Goal: Task Accomplishment & Management: Use online tool/utility

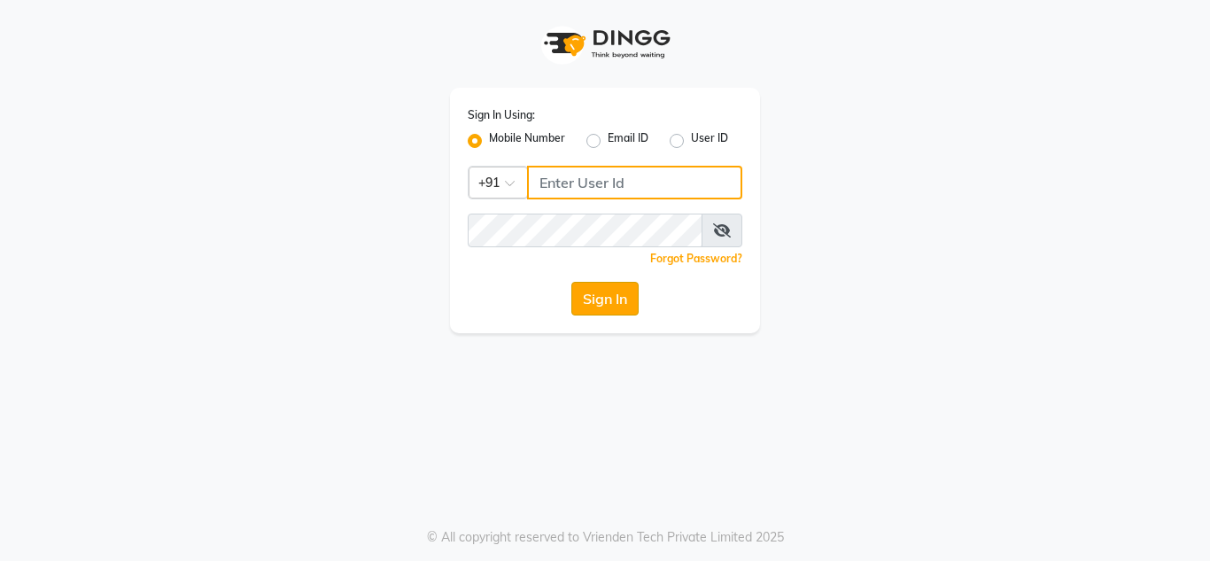
type input "8908110000"
click at [616, 299] on button "Sign In" at bounding box center [604, 299] width 67 height 34
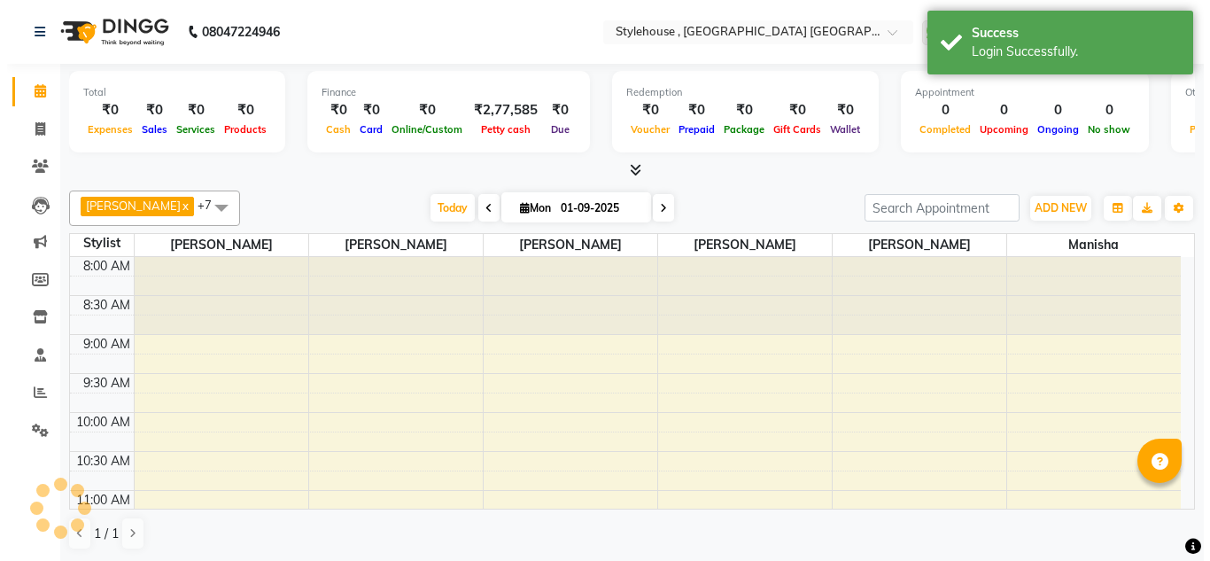
scroll to position [469, 0]
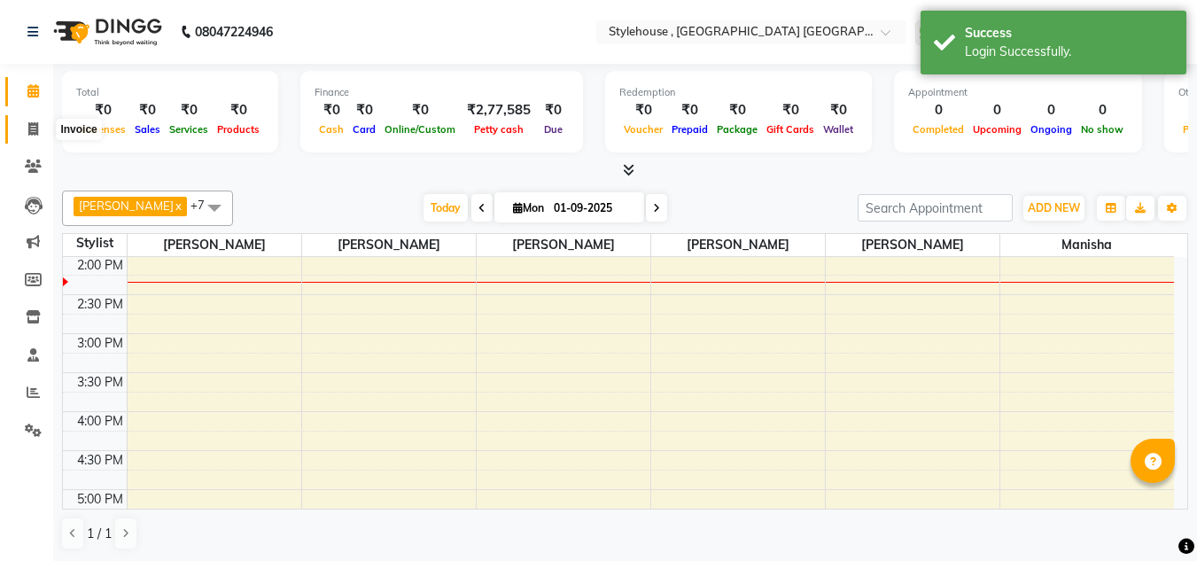
drag, startPoint x: 31, startPoint y: 123, endPoint x: 45, endPoint y: 135, distance: 18.3
click at [31, 123] on icon at bounding box center [33, 128] width 10 height 13
select select "service"
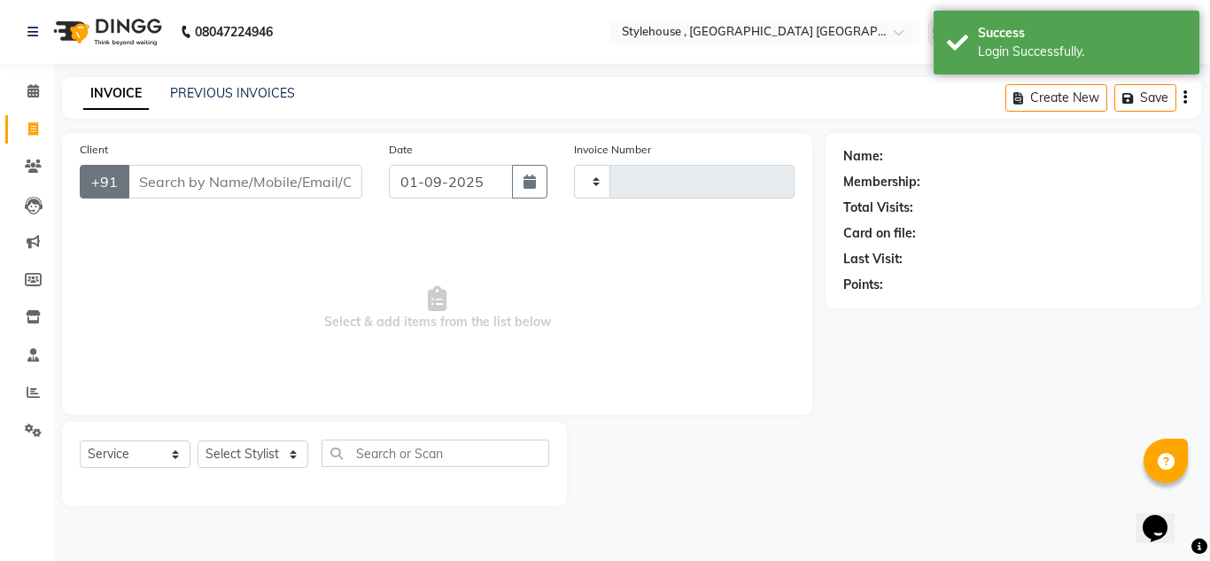
type input "1880"
select select "7793"
click at [180, 189] on input "Client" at bounding box center [245, 182] width 235 height 34
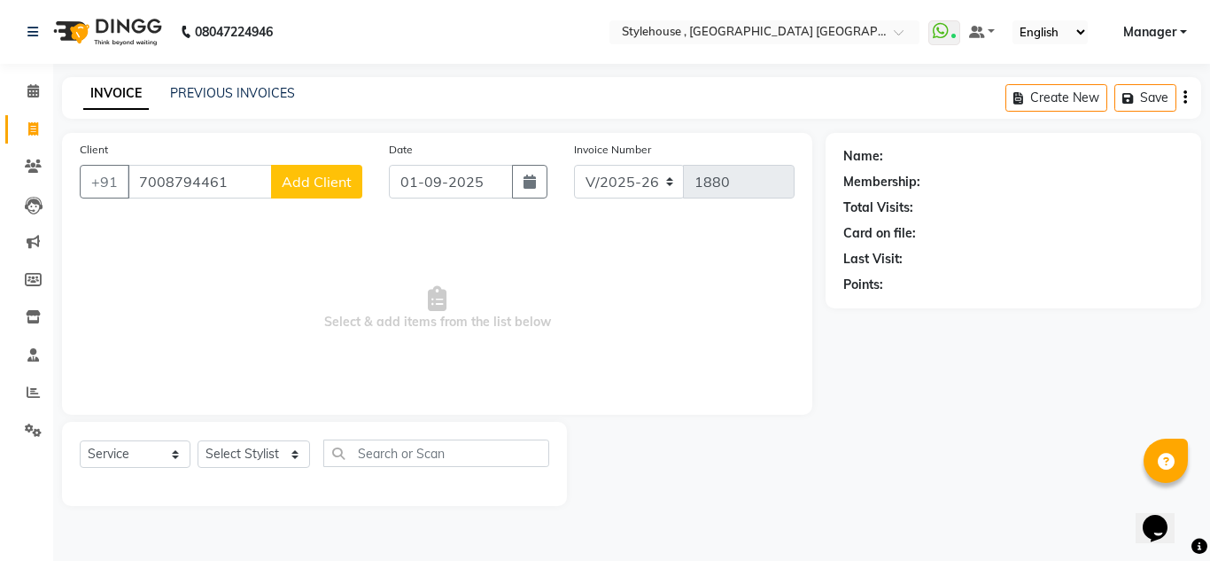
type input "7008794461"
click at [312, 192] on button "Add Client" at bounding box center [316, 182] width 91 height 34
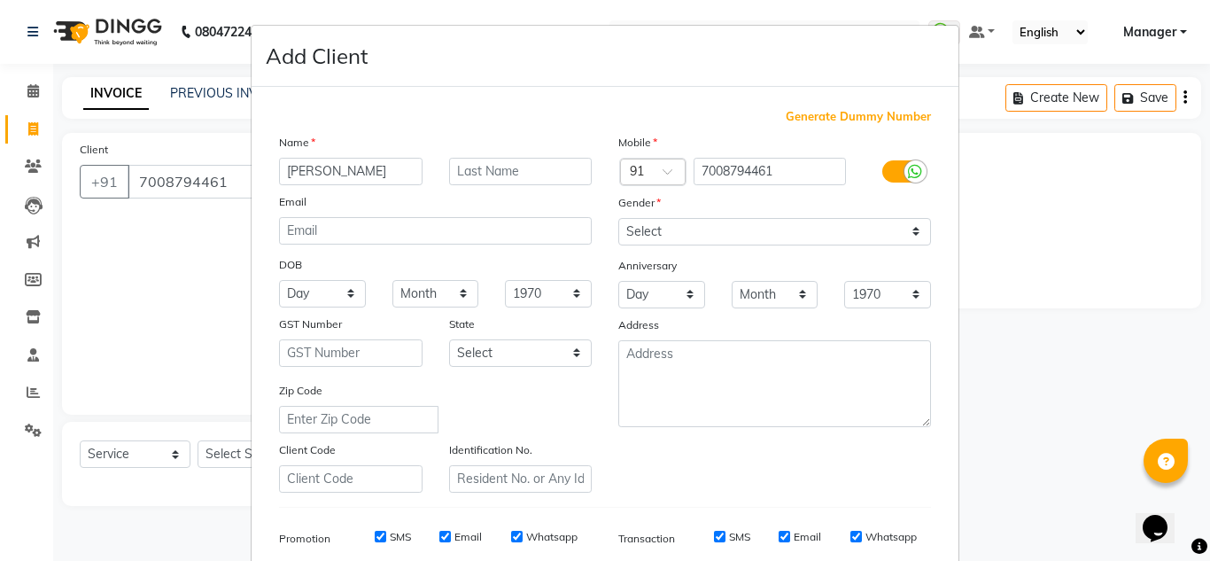
type input "[PERSON_NAME]"
click at [503, 170] on input "text" at bounding box center [521, 171] width 144 height 27
type input "BASTIA"
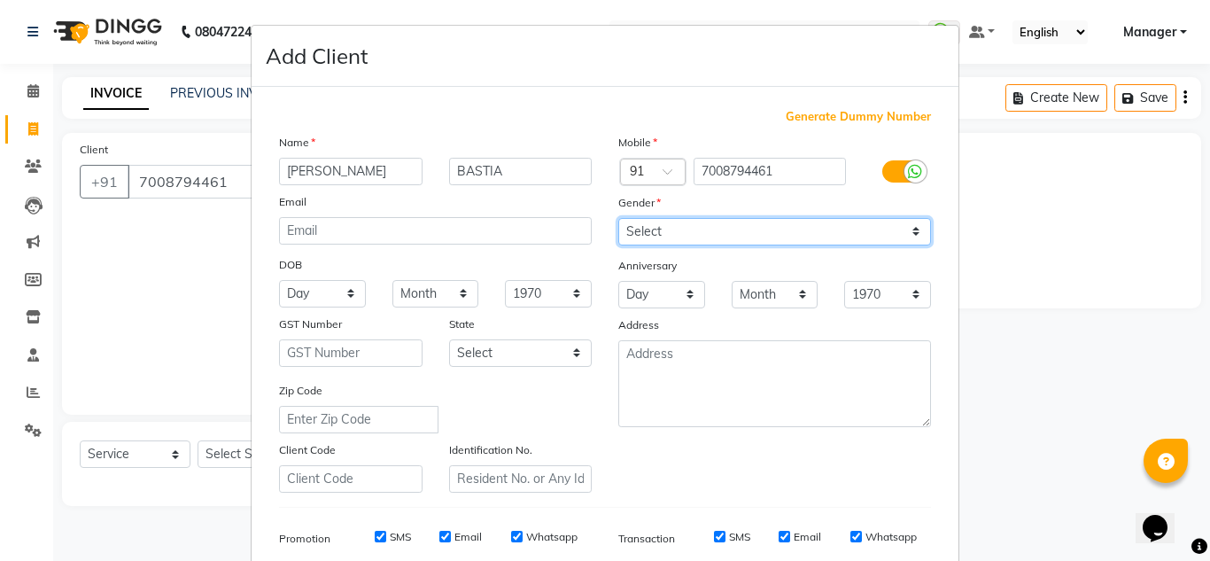
click at [669, 229] on select "Select [DEMOGRAPHIC_DATA] [DEMOGRAPHIC_DATA] Other Prefer Not To Say" at bounding box center [774, 231] width 313 height 27
select select "[DEMOGRAPHIC_DATA]"
click at [618, 218] on select "Select [DEMOGRAPHIC_DATA] [DEMOGRAPHIC_DATA] Other Prefer Not To Say" at bounding box center [774, 231] width 313 height 27
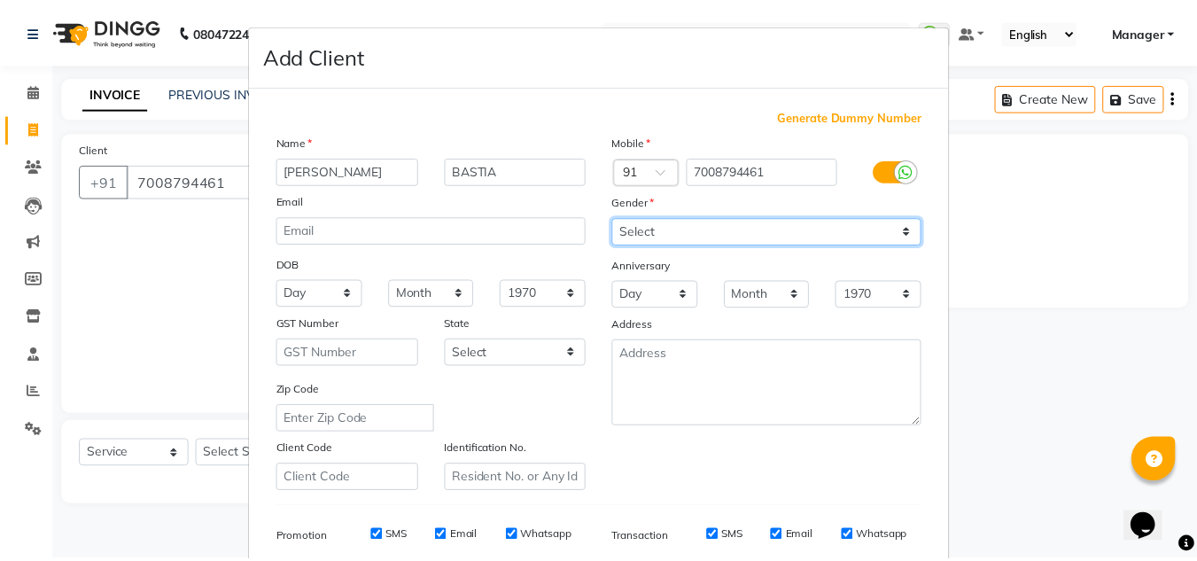
scroll to position [257, 0]
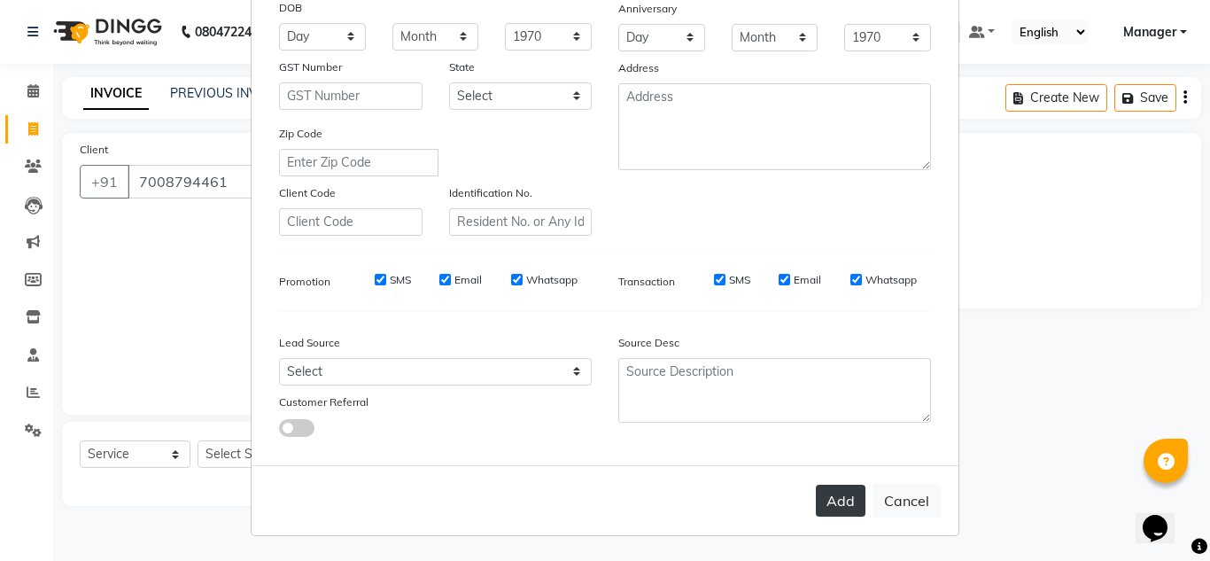
click at [848, 504] on button "Add" at bounding box center [841, 501] width 50 height 32
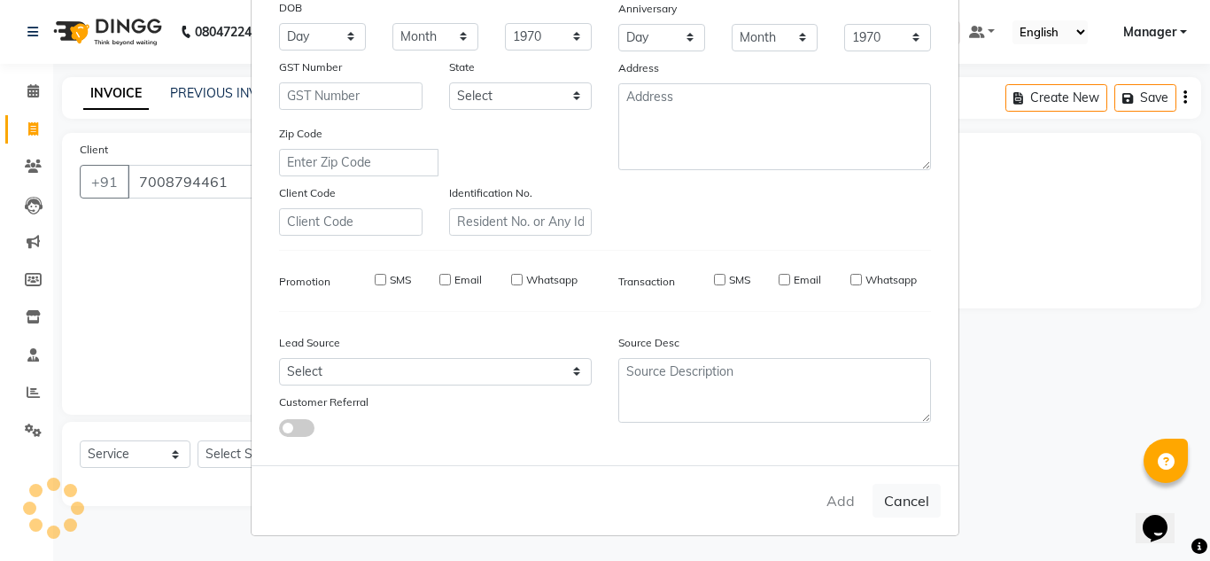
select select
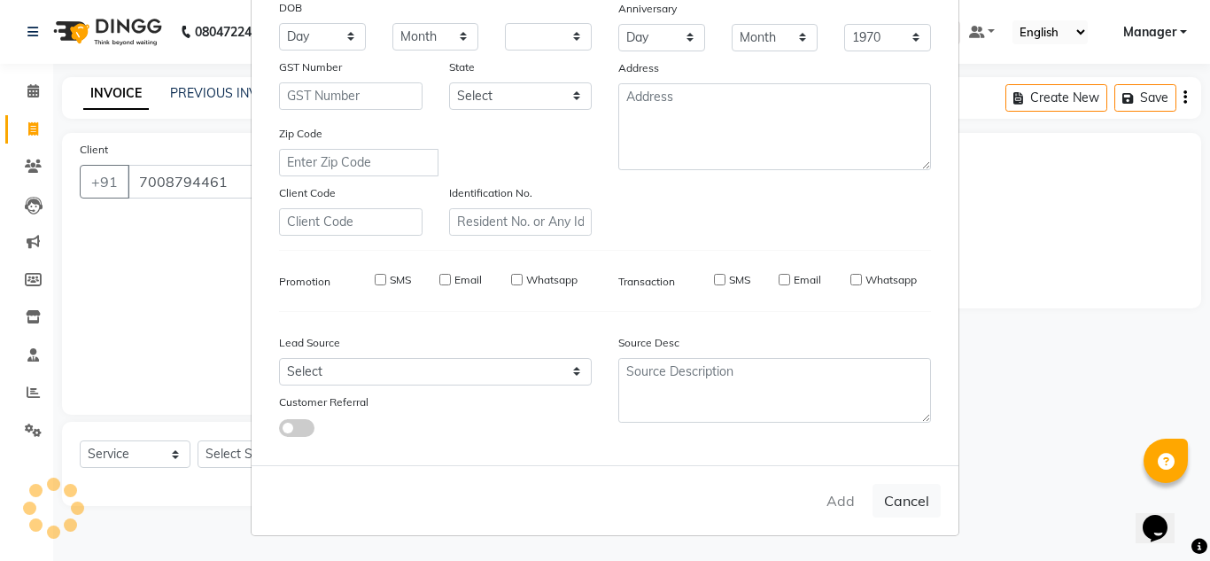
select select
checkbox input "false"
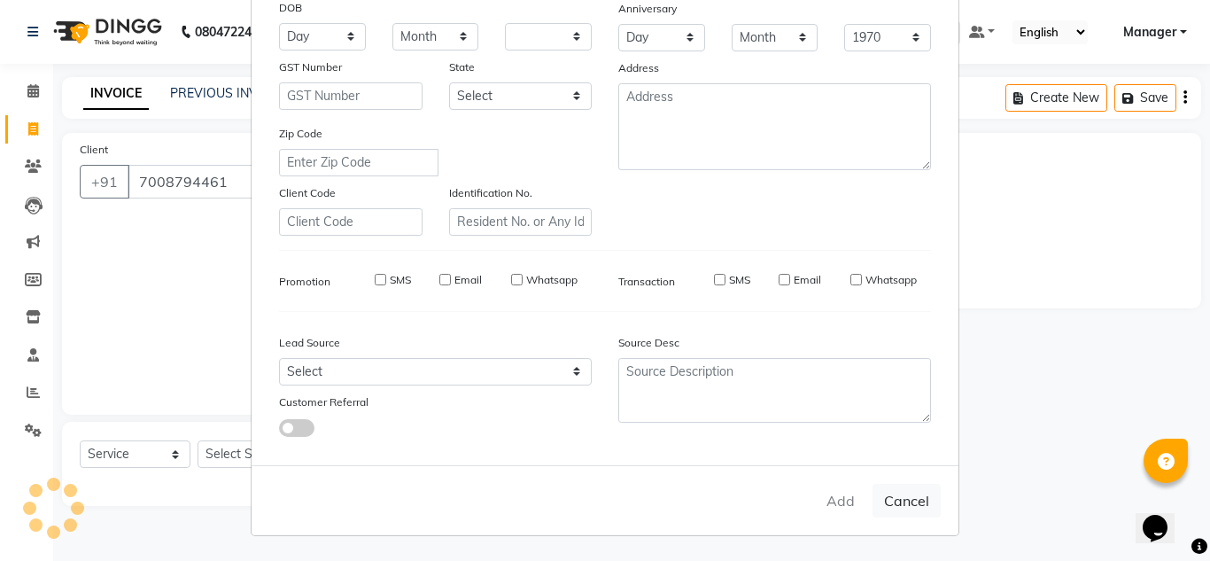
checkbox input "false"
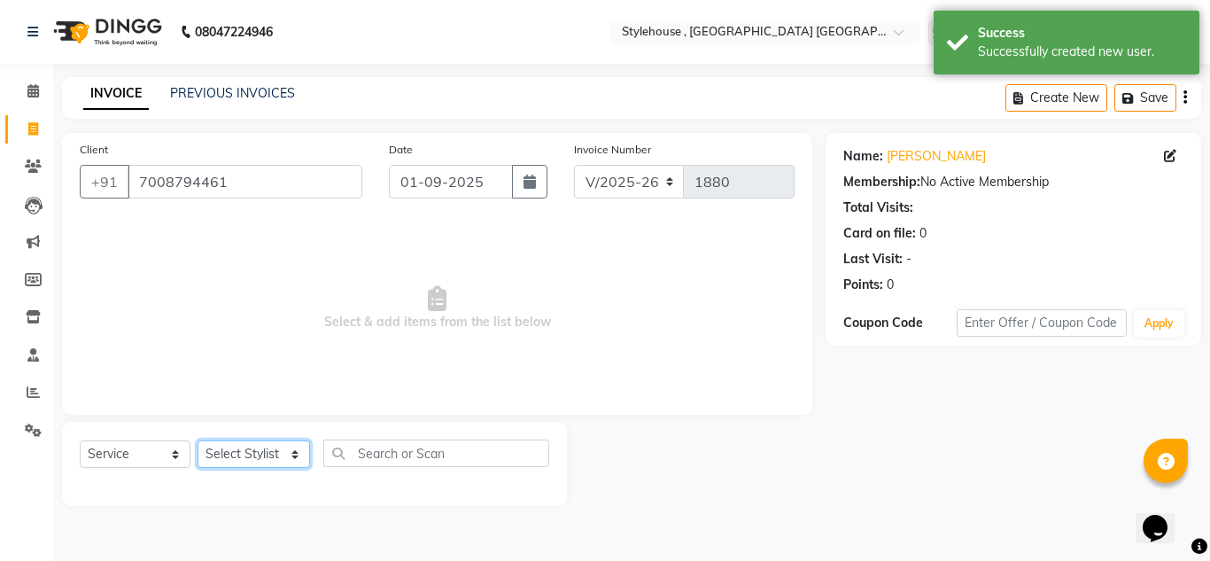
click at [260, 447] on select "Select Stylist [PERSON_NAME] [PERSON_NAME] [PERSON_NAME] [PERSON_NAME] MAMMA Ma…" at bounding box center [254, 453] width 113 height 27
select select "69899"
click at [198, 440] on select "Select Stylist [PERSON_NAME] [PERSON_NAME] [PERSON_NAME] [PERSON_NAME] MAMMA Ma…" at bounding box center [254, 453] width 113 height 27
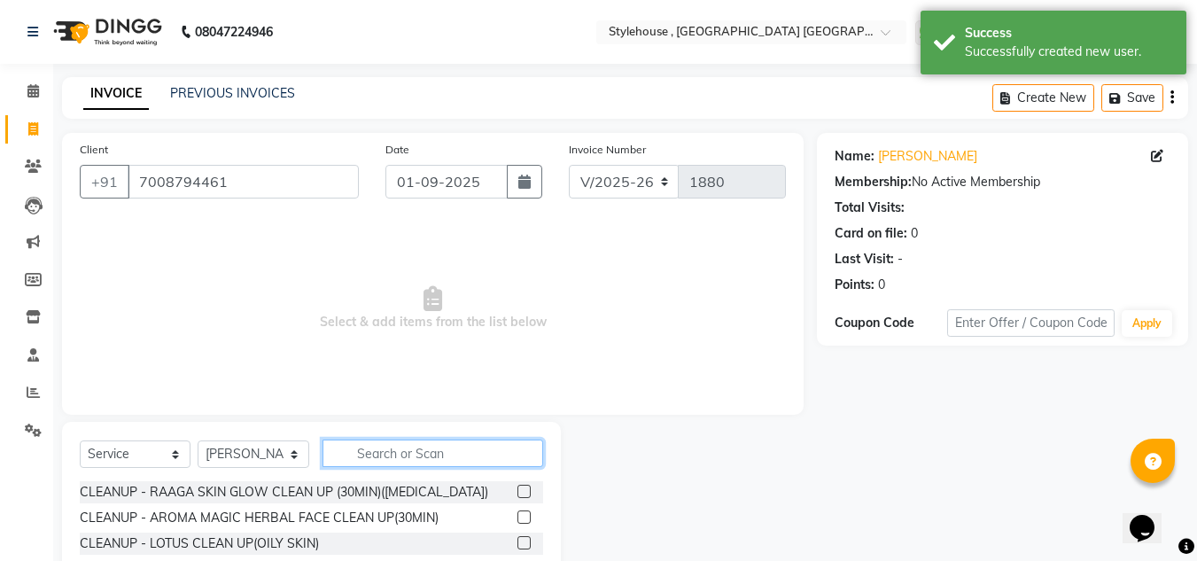
click at [385, 456] on input "text" at bounding box center [432, 452] width 221 height 27
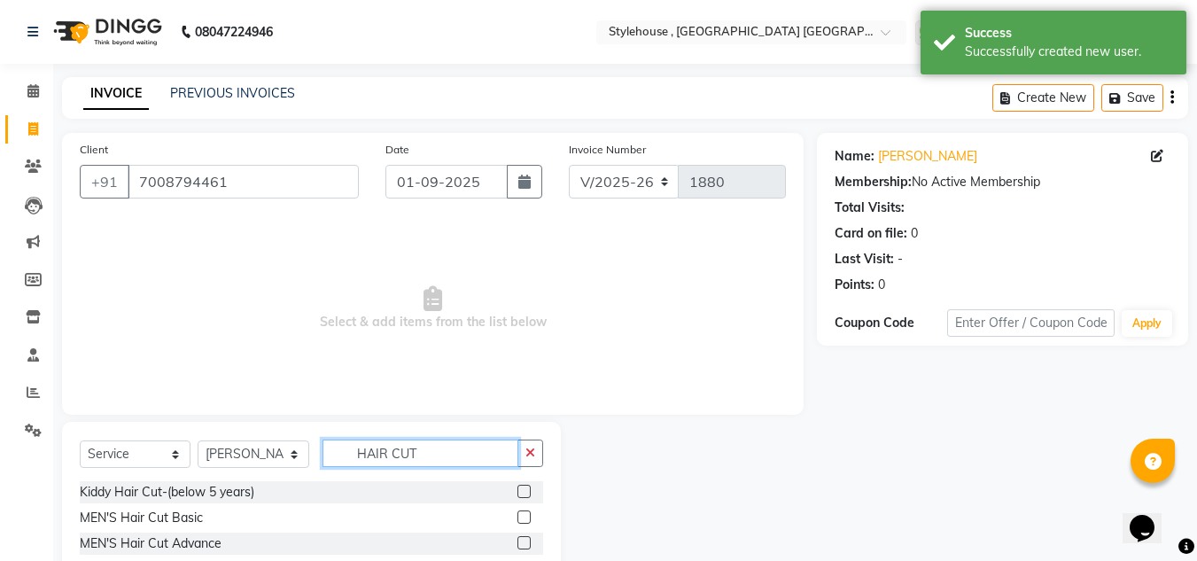
type input "HAIR CUT"
click at [517, 513] on label at bounding box center [523, 516] width 13 height 13
click at [517, 513] on input "checkbox" at bounding box center [523, 518] width 12 height 12
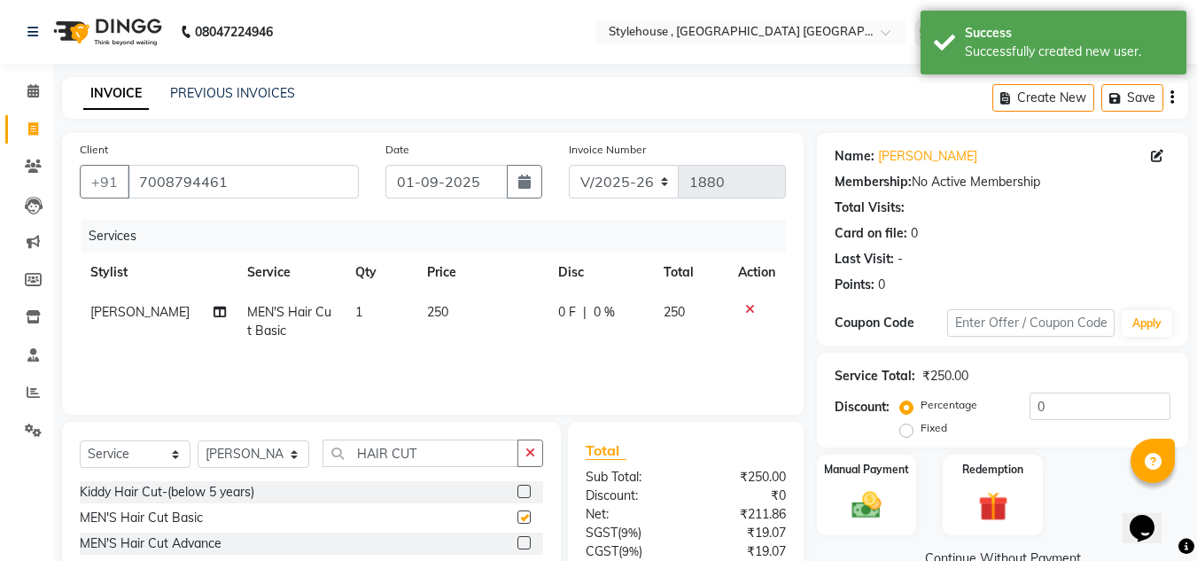
checkbox input "false"
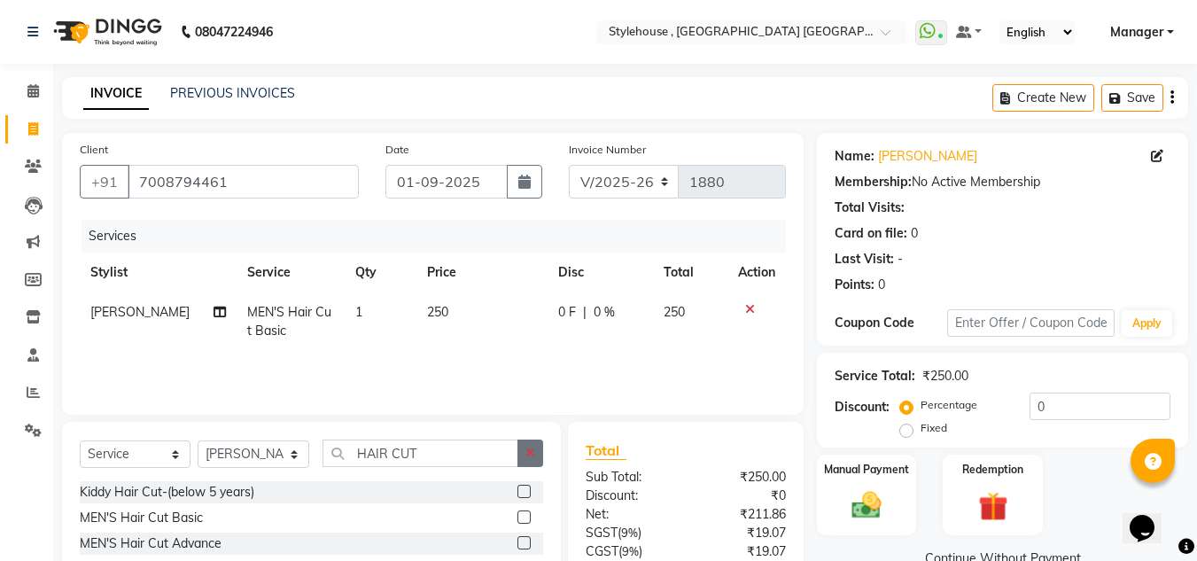
click at [524, 450] on button "button" at bounding box center [530, 452] width 26 height 27
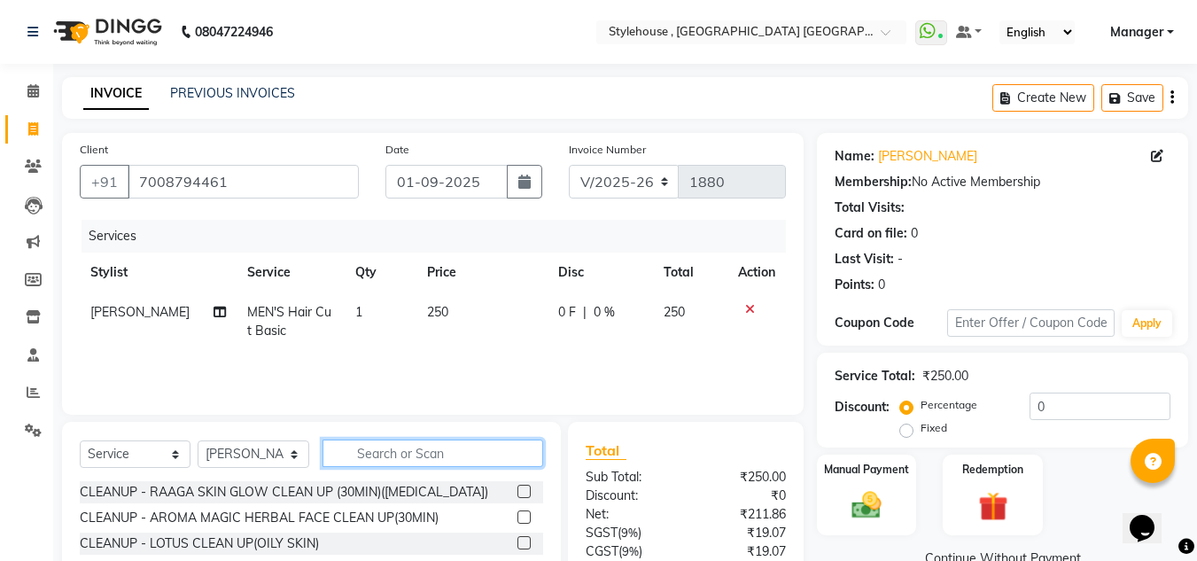
click at [420, 451] on input "text" at bounding box center [432, 452] width 221 height 27
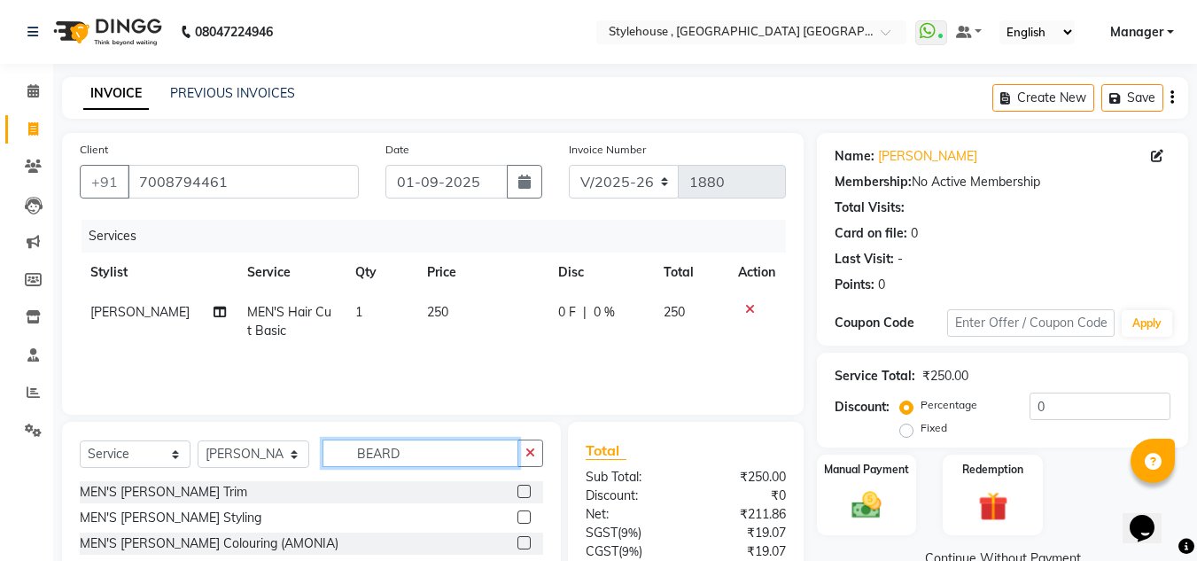
type input "BEARD"
click at [528, 515] on label at bounding box center [523, 516] width 13 height 13
click at [528, 515] on input "checkbox" at bounding box center [523, 518] width 12 height 12
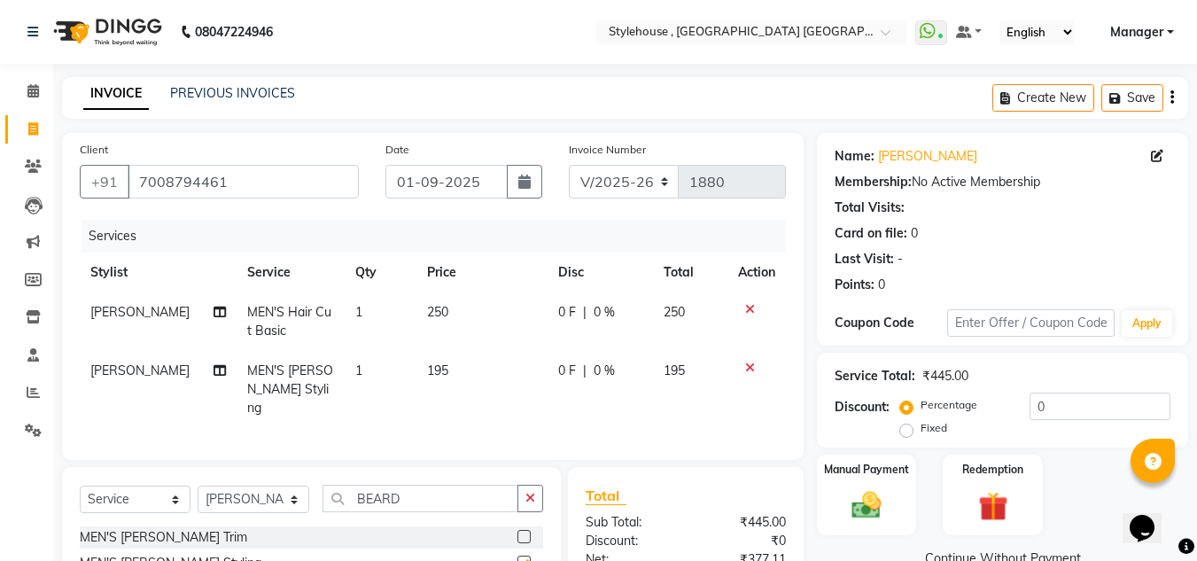
checkbox input "false"
click at [1059, 405] on input "0" at bounding box center [1099, 405] width 141 height 27
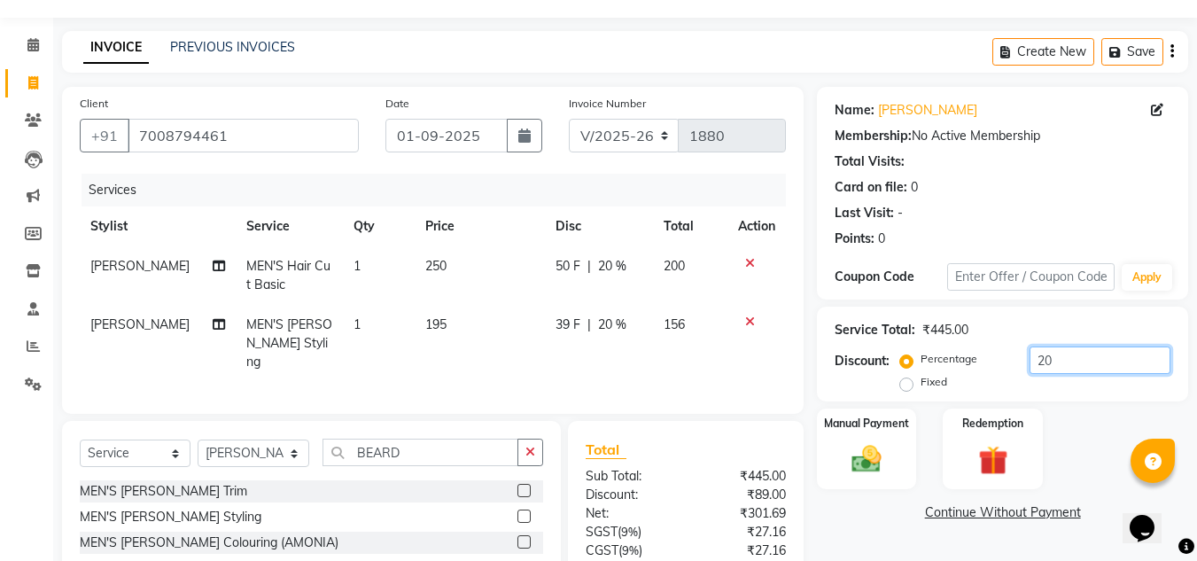
scroll to position [89, 0]
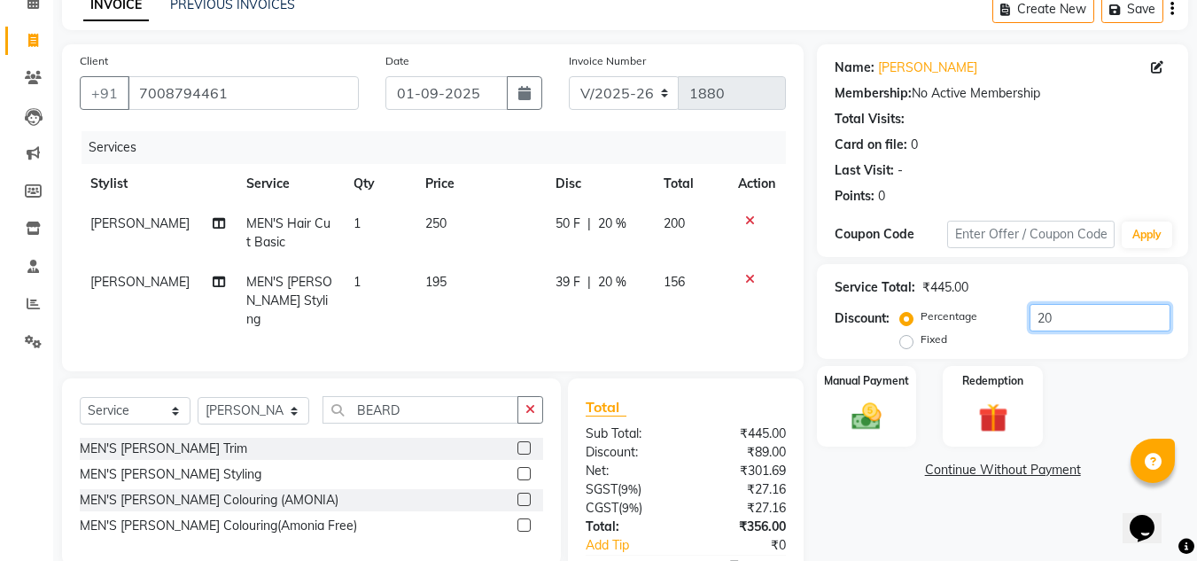
type input "20"
click at [98, 403] on select "Select Service Product Membership Package Voucher Prepaid Gift Card" at bounding box center [135, 410] width 111 height 27
click at [80, 397] on select "Select Service Product Membership Package Voucher Prepaid Gift Card" at bounding box center [135, 410] width 111 height 27
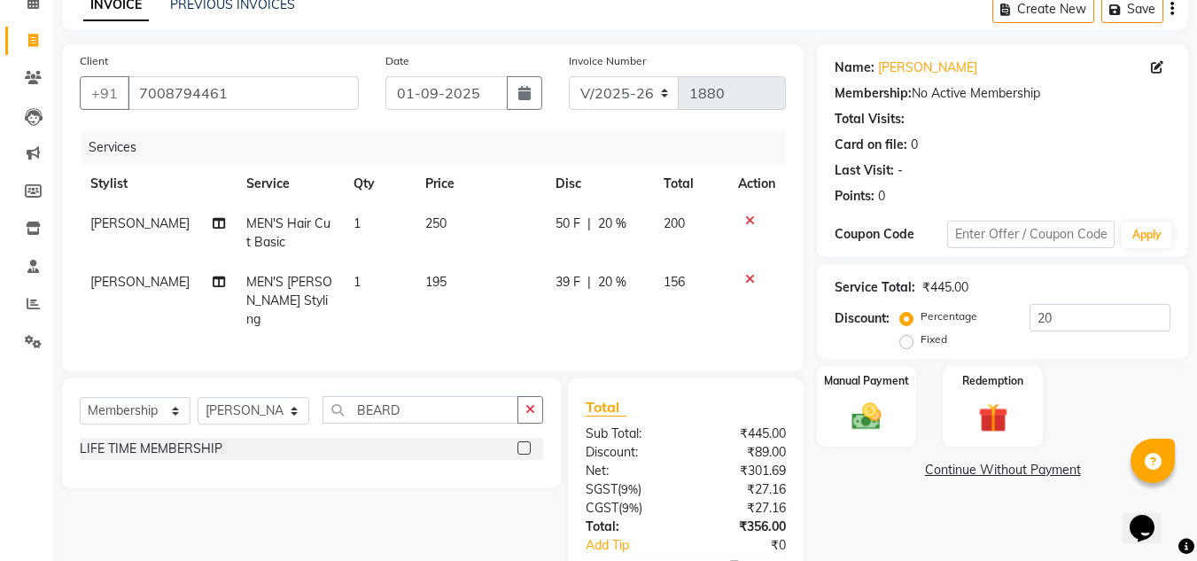
click at [528, 442] on label at bounding box center [523, 447] width 13 height 13
click at [528, 443] on input "checkbox" at bounding box center [523, 449] width 12 height 12
select select "select"
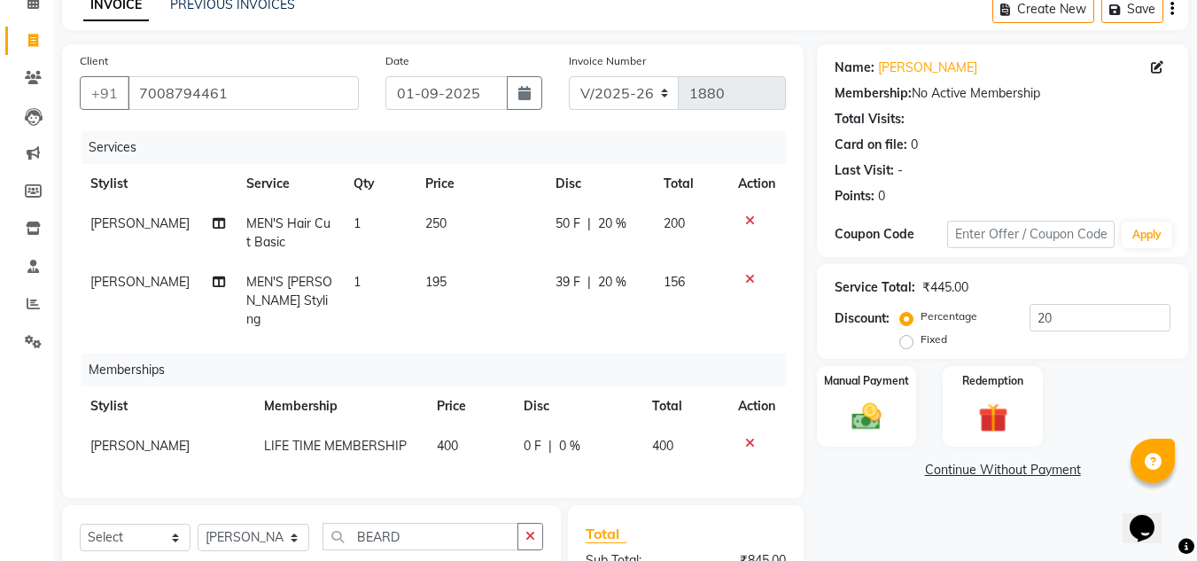
click at [531, 437] on span "0 F" at bounding box center [533, 446] width 18 height 19
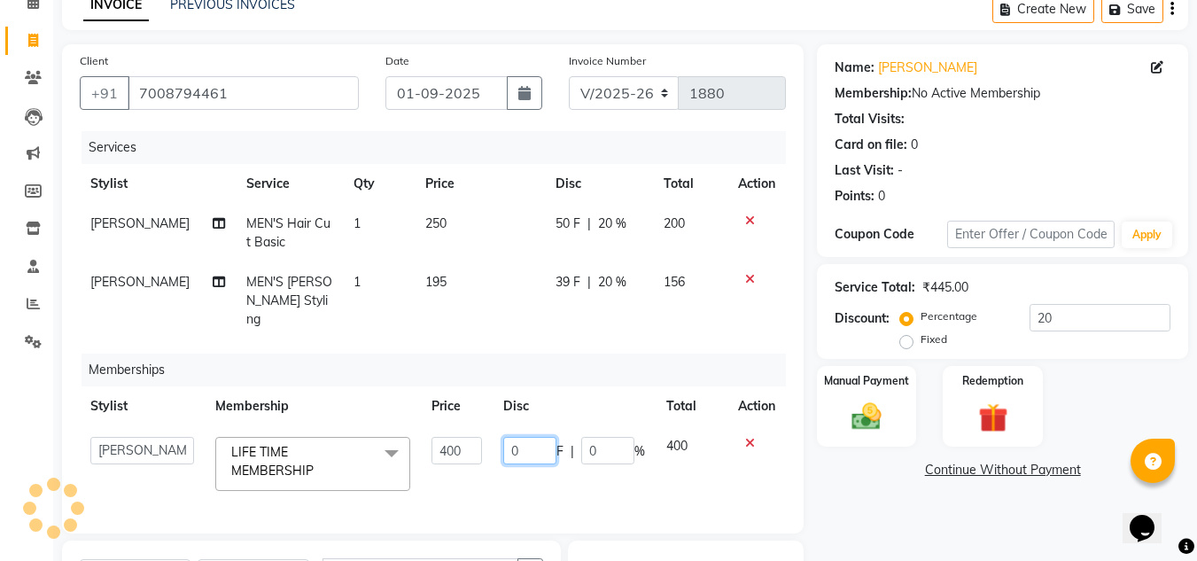
click at [530, 437] on input "0" at bounding box center [529, 450] width 53 height 27
type input "400"
click at [597, 458] on div "Services Stylist Service Qty Price Disc Total Action [PERSON_NAME] MEN'S Hair C…" at bounding box center [433, 323] width 706 height 384
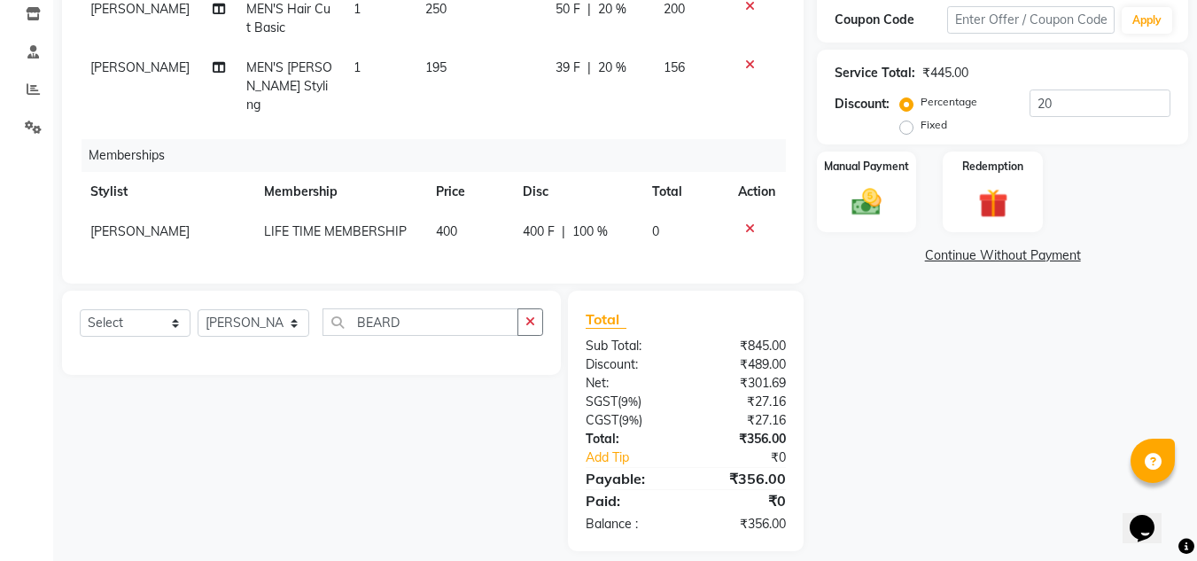
scroll to position [315, 0]
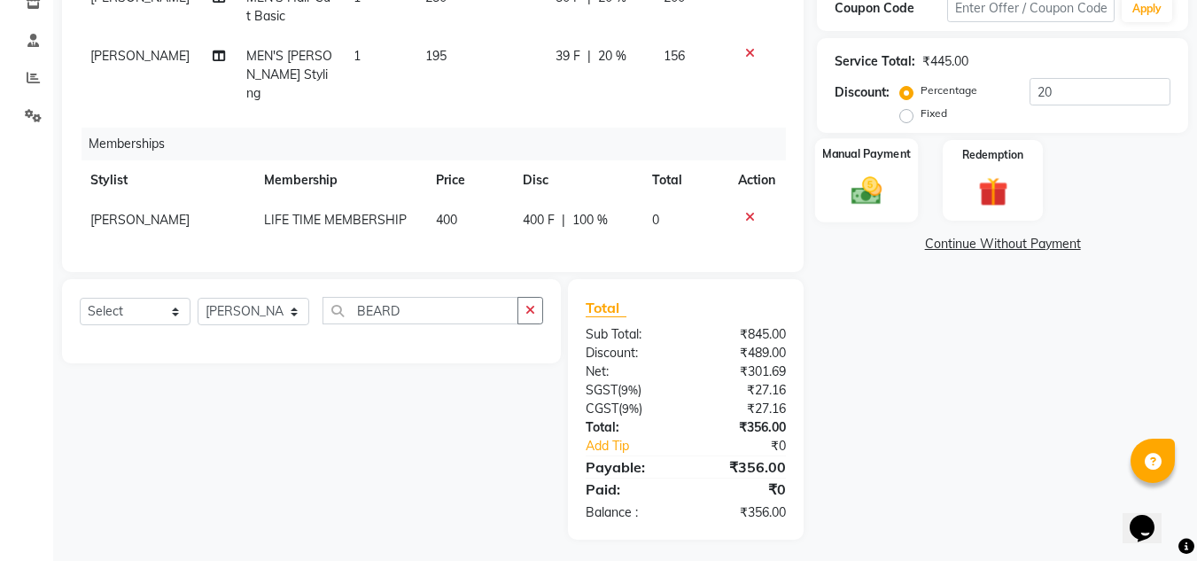
click at [876, 184] on img at bounding box center [867, 190] width 50 height 35
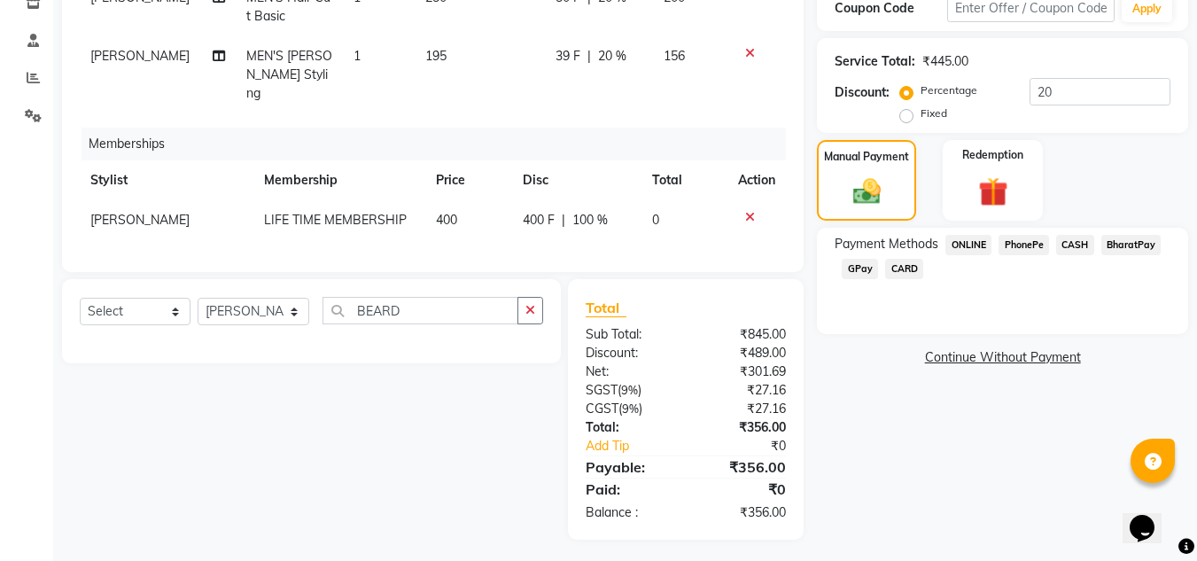
click at [1020, 246] on span "PhonePe" at bounding box center [1023, 245] width 50 height 20
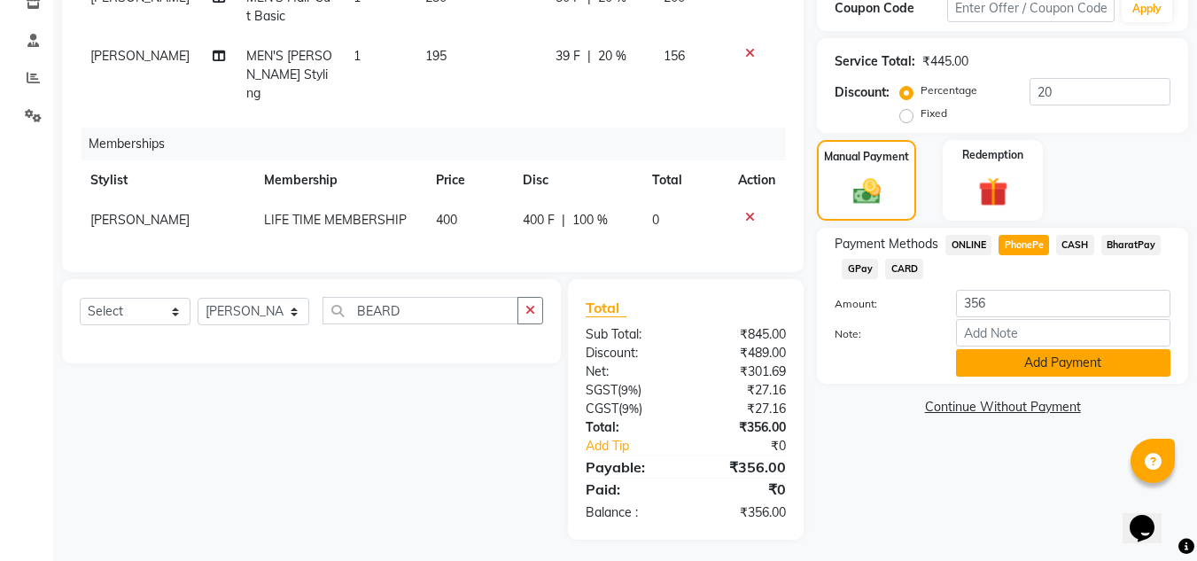
click at [1015, 359] on button "Add Payment" at bounding box center [1063, 362] width 214 height 27
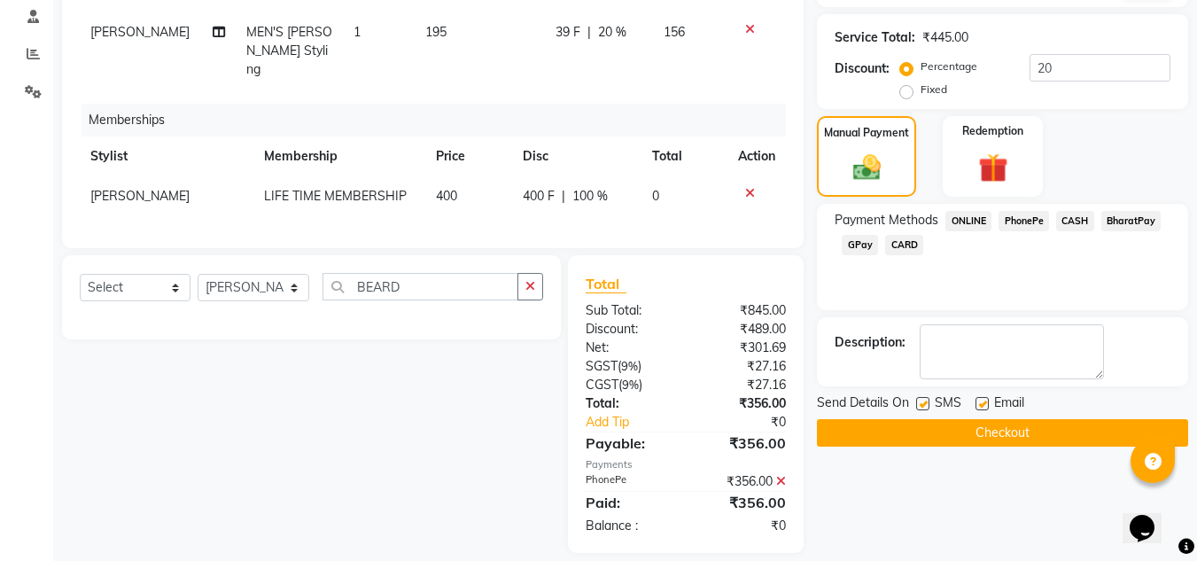
scroll to position [352, 0]
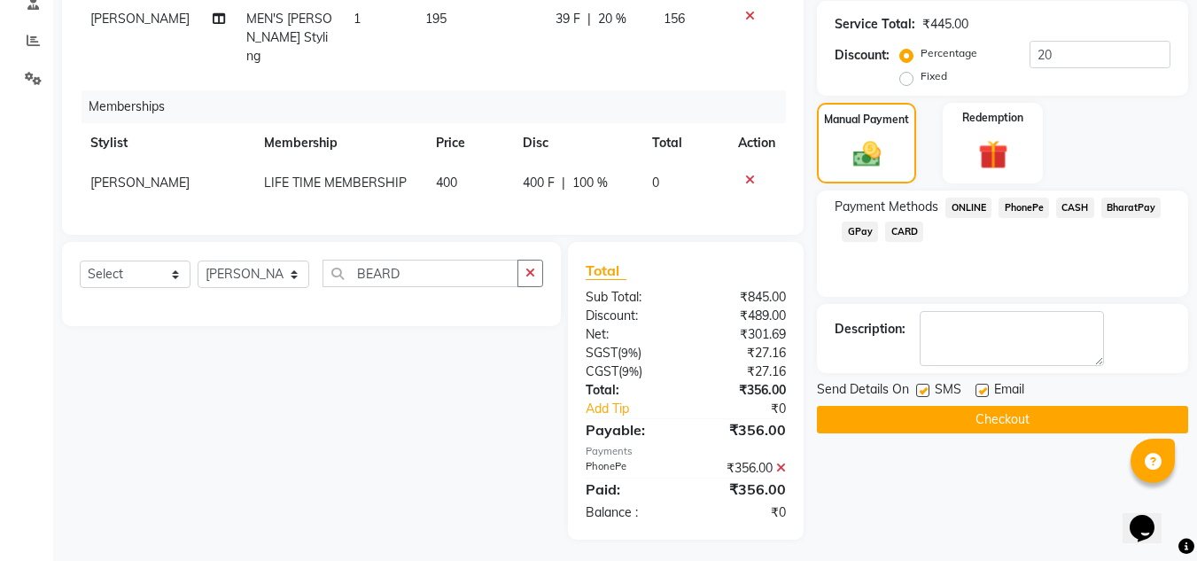
click at [961, 423] on button "Checkout" at bounding box center [1002, 419] width 371 height 27
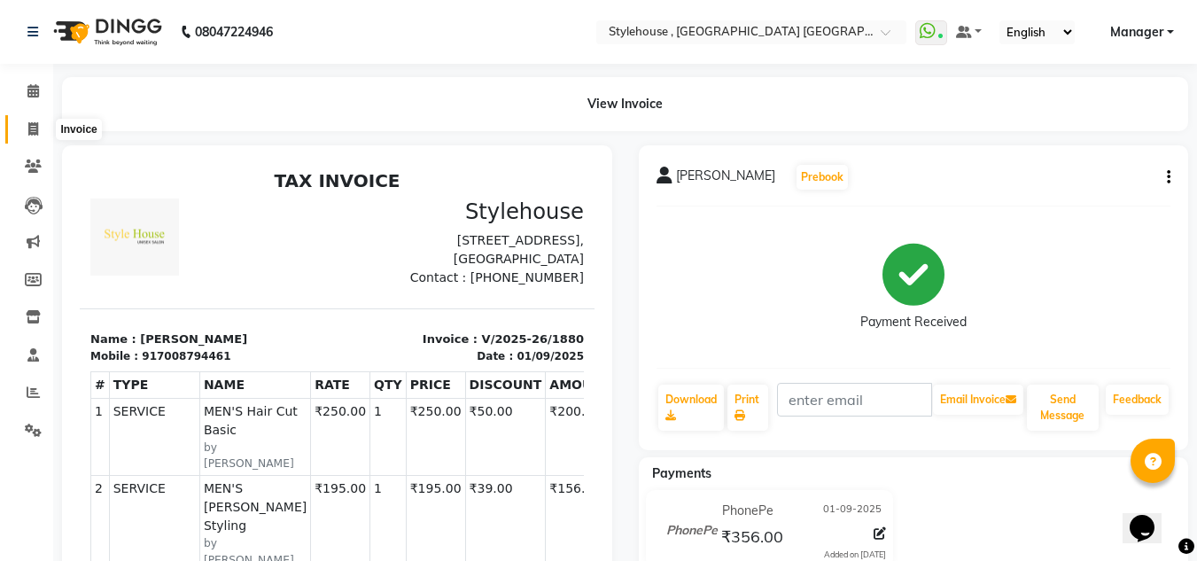
click at [35, 132] on icon at bounding box center [33, 128] width 10 height 13
select select "service"
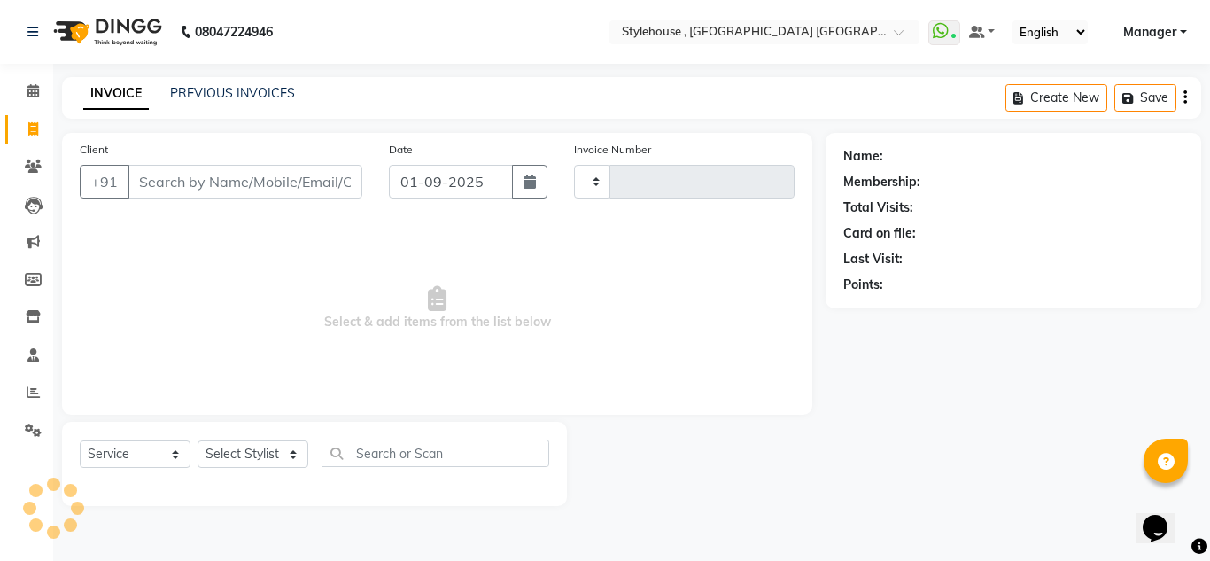
type input "1881"
select select "7793"
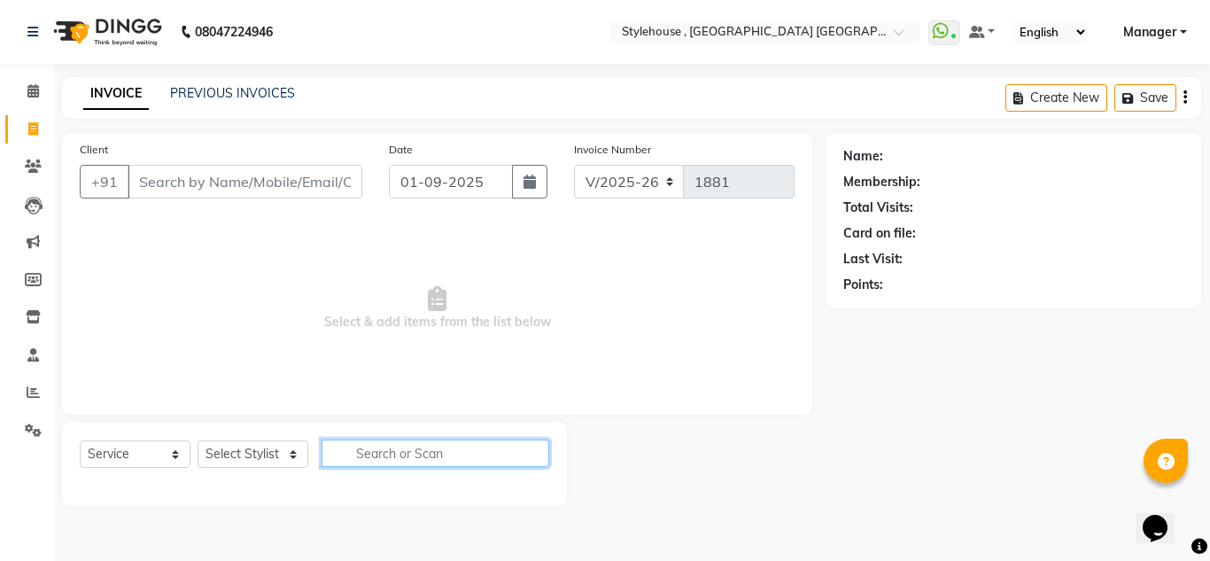
click at [368, 453] on input "text" at bounding box center [436, 452] width 228 height 27
click at [245, 455] on select "Select Stylist [PERSON_NAME] [PERSON_NAME] [PERSON_NAME] [PERSON_NAME] MAMMA Ma…" at bounding box center [254, 453] width 113 height 27
select select "87823"
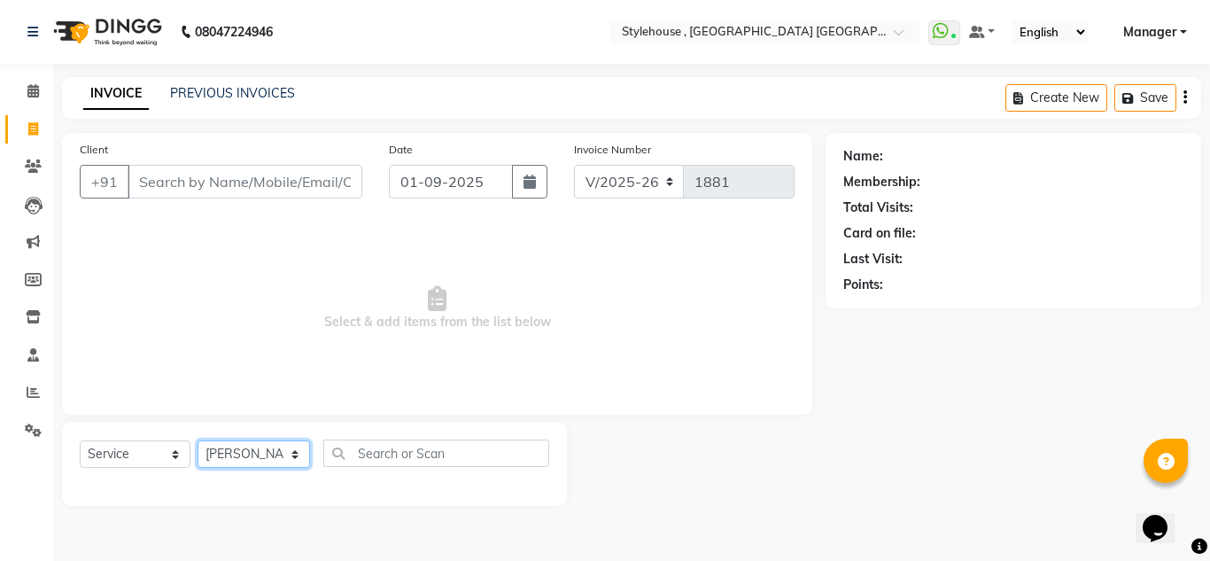
click at [198, 440] on select "Select Stylist [PERSON_NAME] [PERSON_NAME] [PERSON_NAME] [PERSON_NAME] MAMMA Ma…" at bounding box center [254, 453] width 113 height 27
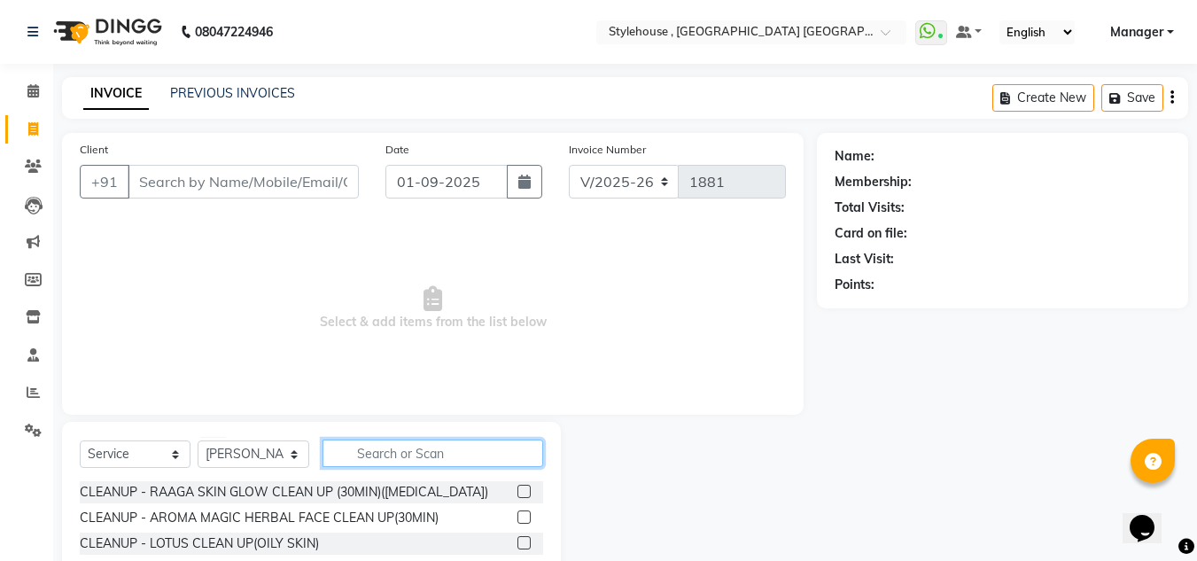
click at [391, 452] on input "text" at bounding box center [432, 452] width 221 height 27
type input "CLE"
click at [518, 489] on div at bounding box center [530, 492] width 26 height 22
click at [517, 489] on label at bounding box center [523, 491] width 13 height 13
click at [517, 489] on input "checkbox" at bounding box center [523, 492] width 12 height 12
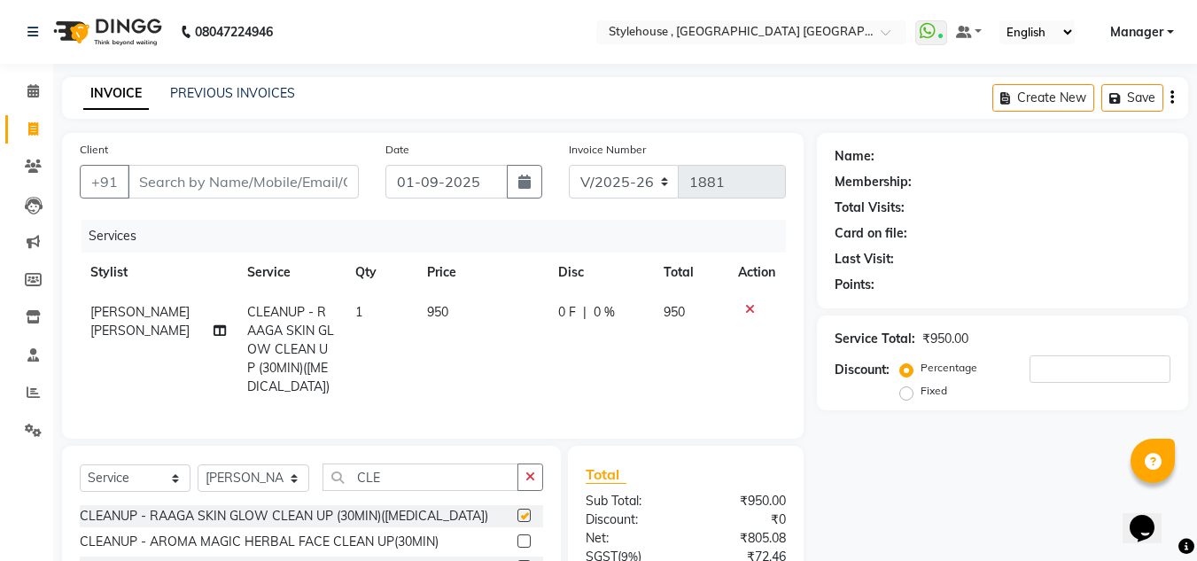
checkbox input "false"
click at [1035, 369] on input "number" at bounding box center [1099, 368] width 141 height 27
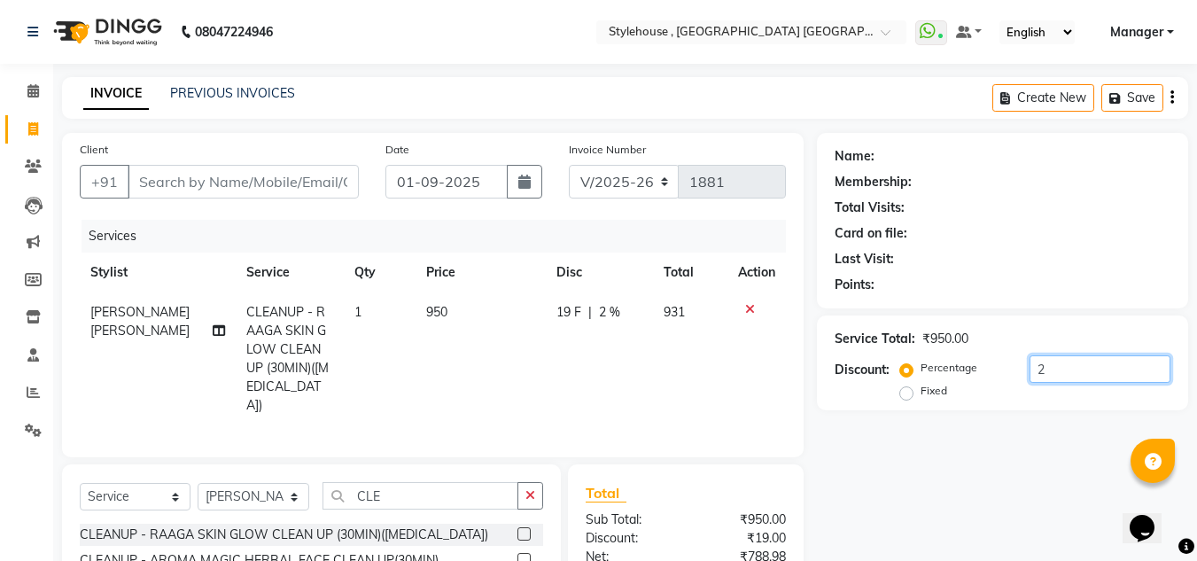
type input "20"
